Goal: Information Seeking & Learning: Learn about a topic

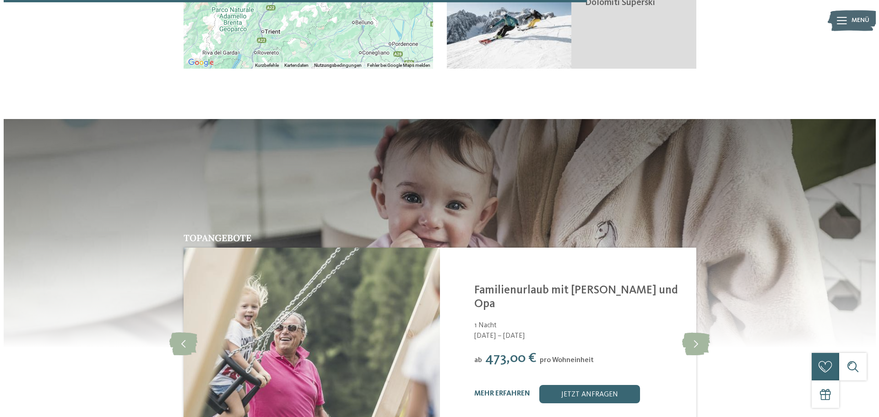
scroll to position [2198, 0]
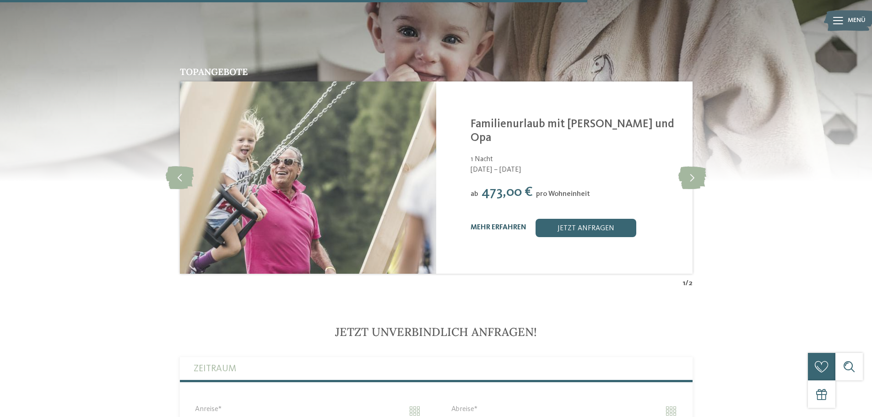
click at [484, 224] on link "mehr erfahren" at bounding box center [499, 227] width 56 height 7
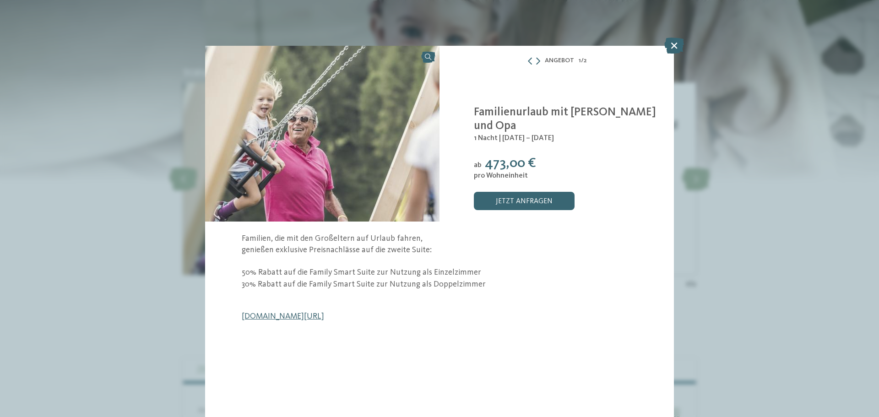
click at [324, 316] on link "[DOMAIN_NAME][URL]" at bounding box center [283, 316] width 82 height 8
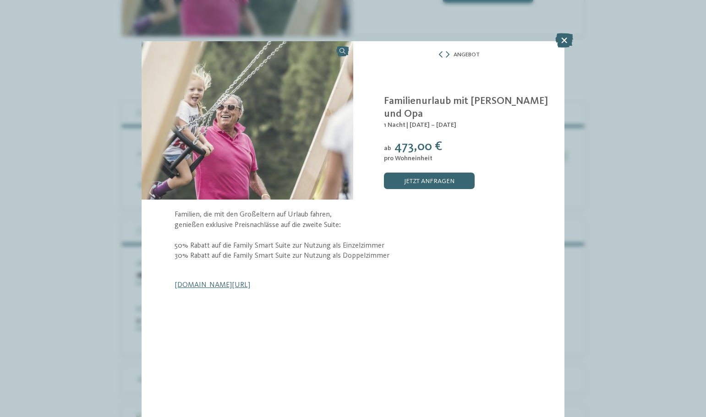
scroll to position [2161, 0]
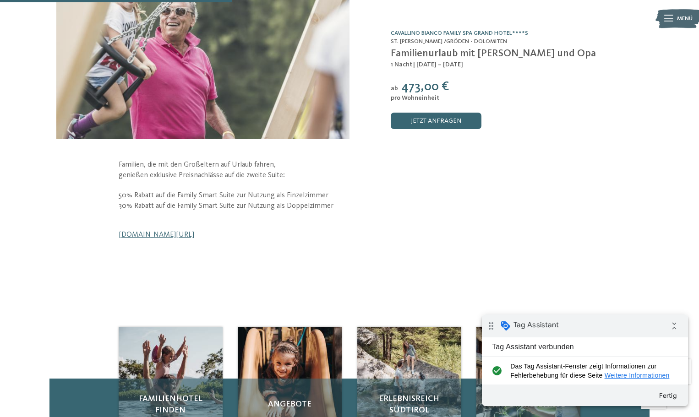
scroll to position [137, 0]
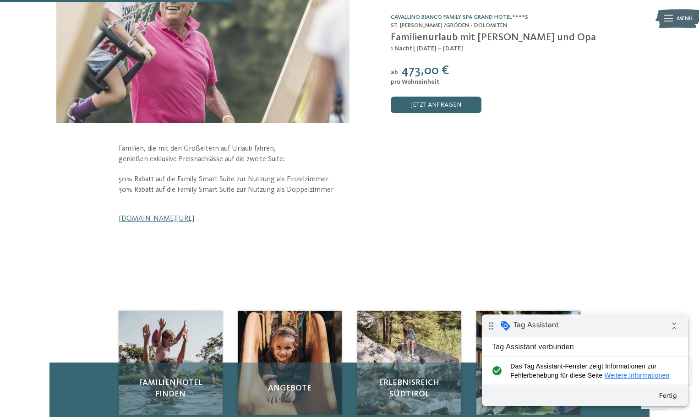
drag, startPoint x: 266, startPoint y: 220, endPoint x: 394, endPoint y: 4, distance: 251.7
click at [194, 220] on link "www.cavallino-bianco.com/de/familienurlaub-mit-oma-und-opa" at bounding box center [157, 218] width 76 height 7
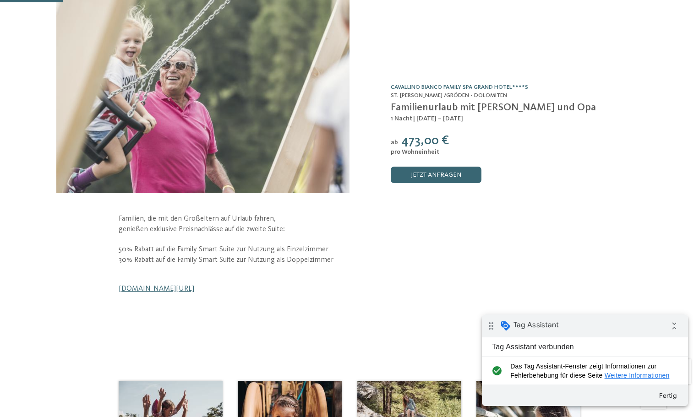
scroll to position [0, 0]
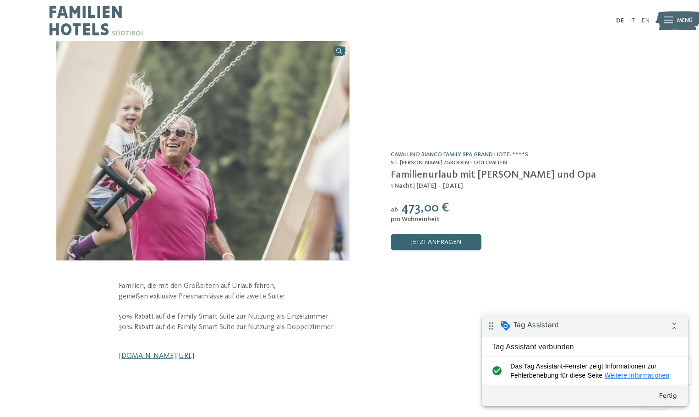
click at [94, 25] on img at bounding box center [96, 20] width 95 height 41
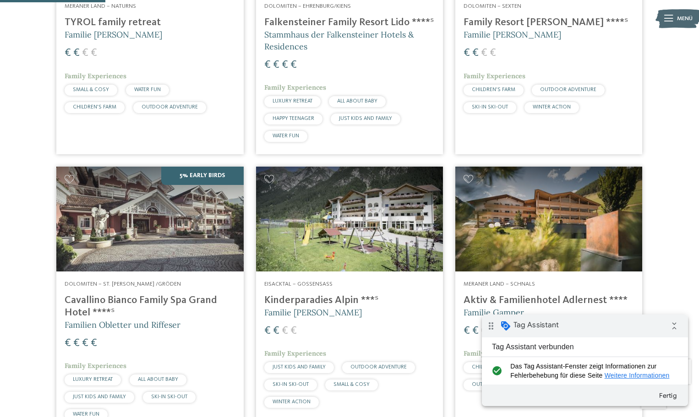
scroll to position [366, 0]
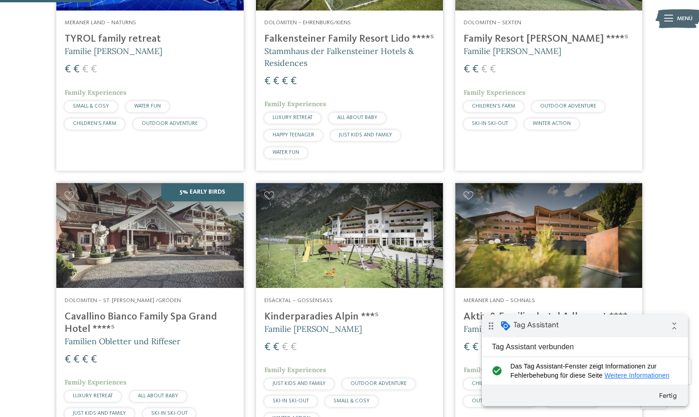
click at [160, 235] on img at bounding box center [149, 235] width 187 height 105
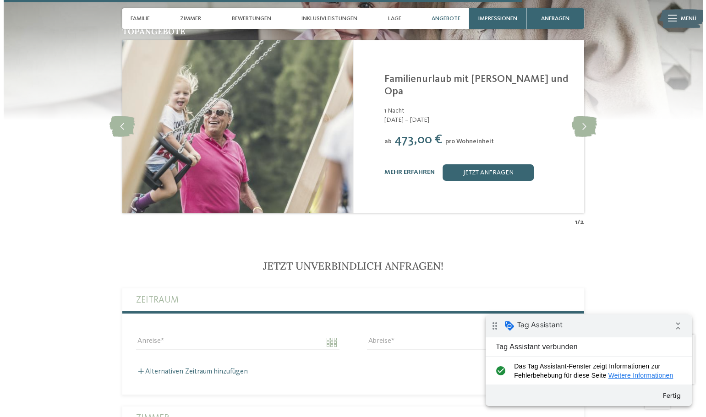
scroll to position [1878, 0]
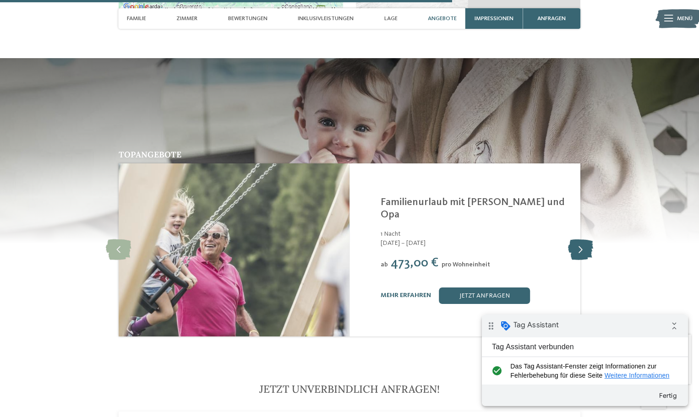
click at [575, 240] on icon at bounding box center [580, 250] width 25 height 21
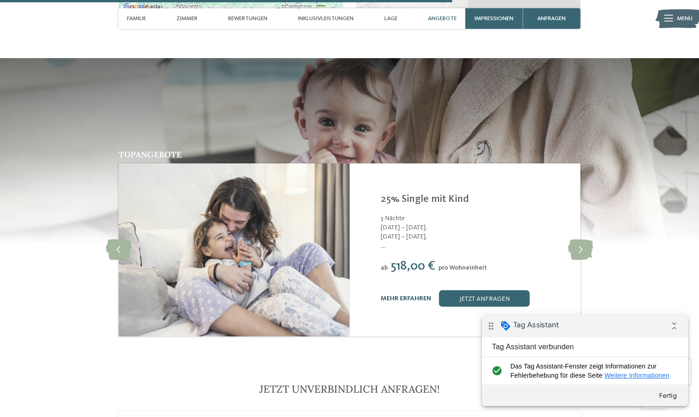
click at [406, 295] on link "mehr erfahren" at bounding box center [406, 298] width 50 height 6
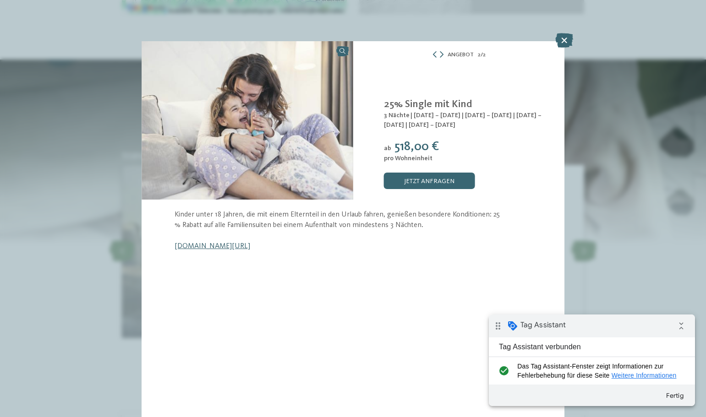
click at [250, 249] on link "www.cavallino-bianco.com/de/single-mit-kind" at bounding box center [212, 246] width 76 height 7
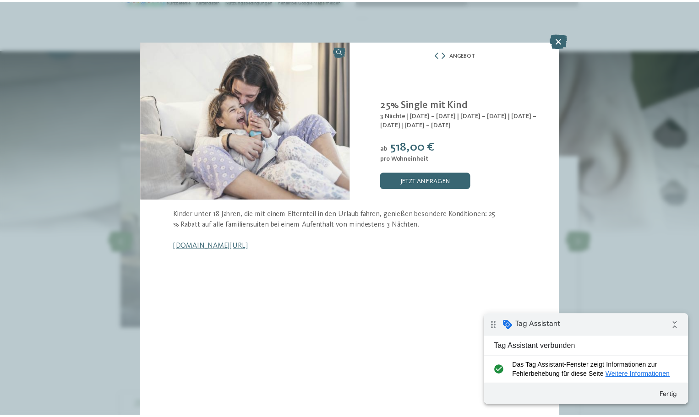
scroll to position [1868, 0]
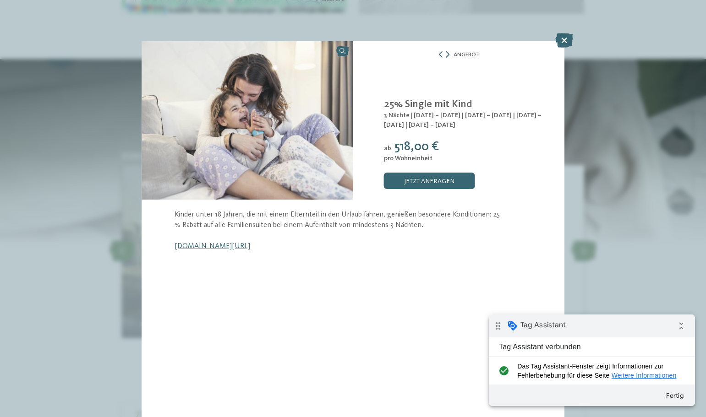
drag, startPoint x: 564, startPoint y: 44, endPoint x: 562, endPoint y: 49, distance: 5.4
click at [564, 44] on icon at bounding box center [564, 40] width 18 height 15
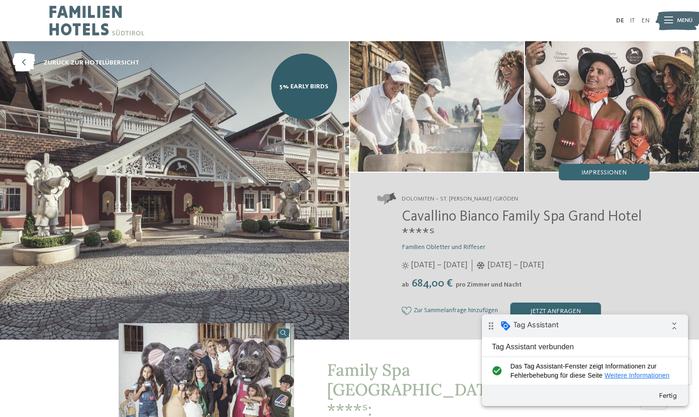
drag, startPoint x: 302, startPoint y: 84, endPoint x: 343, endPoint y: 10, distance: 84.2
click at [302, 84] on span "5% Early Birds" at bounding box center [303, 86] width 49 height 9
